Goal: Navigation & Orientation: Find specific page/section

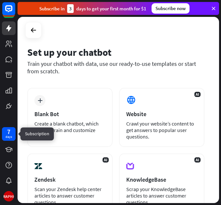
click at [7, 138] on div "days" at bounding box center [9, 137] width 6 height 5
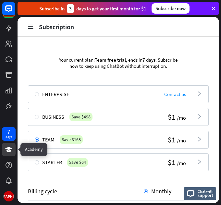
click at [4, 154] on link at bounding box center [9, 150] width 14 height 14
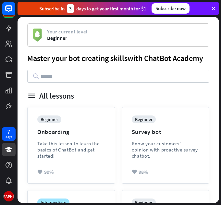
click at [213, 8] on icon at bounding box center [214, 9] width 6 height 6
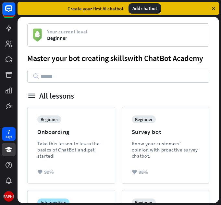
click at [216, 7] on icon at bounding box center [214, 9] width 6 height 6
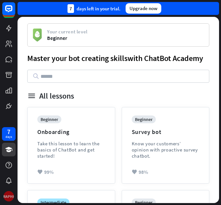
click at [6, 199] on div "[DEMOGRAPHIC_DATA]" at bounding box center [9, 196] width 10 height 10
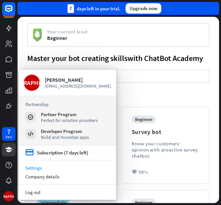
click at [43, 168] on link "Settings" at bounding box center [67, 168] width 97 height 9
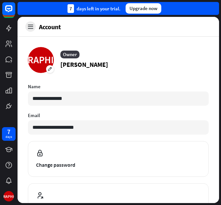
click at [32, 30] on icon at bounding box center [30, 26] width 7 height 7
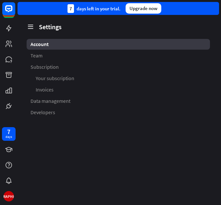
click at [32, 30] on icon at bounding box center [30, 26] width 7 height 7
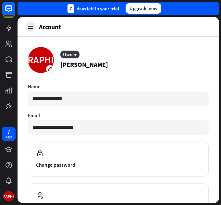
click at [32, 30] on icon at bounding box center [30, 26] width 7 height 7
